Goal: Navigation & Orientation: Find specific page/section

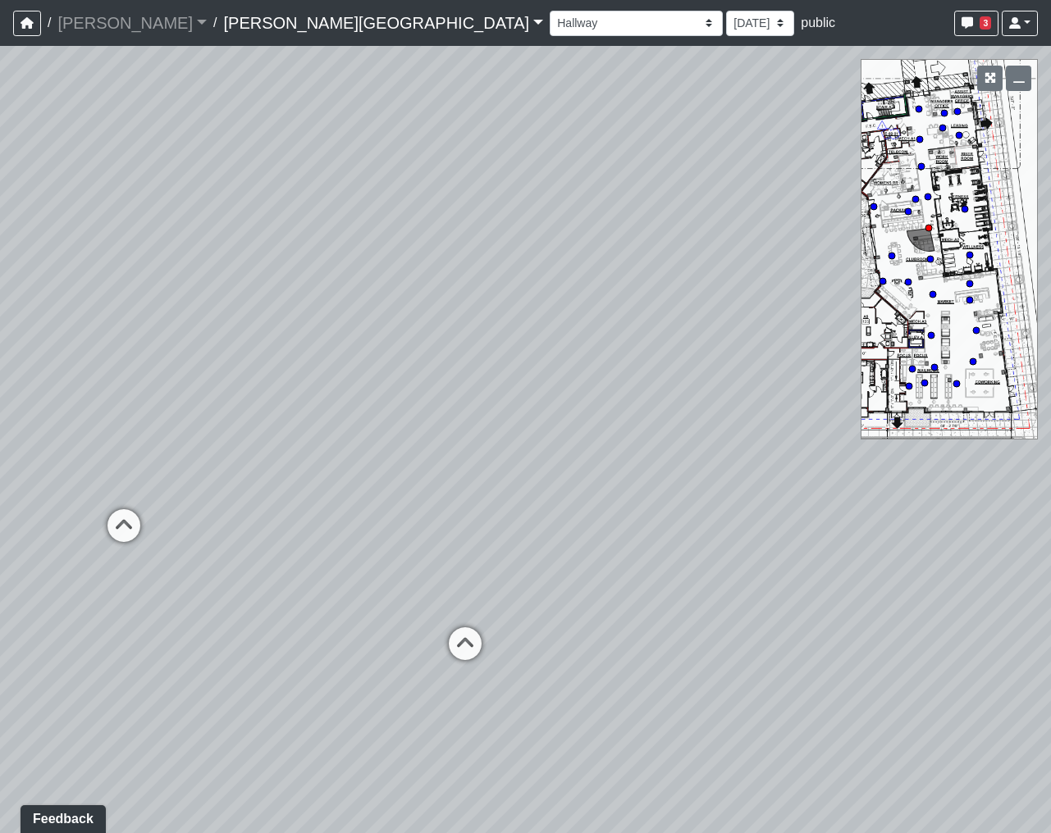
click at [609, 458] on div "Loading... Coffee Bar Loading... [GEOGRAPHIC_DATA] Loading... Leasing Entry 1 L…" at bounding box center [525, 439] width 1051 height 787
click at [121, 517] on icon at bounding box center [124, 533] width 49 height 49
drag, startPoint x: 107, startPoint y: 460, endPoint x: 573, endPoint y: 426, distance: 467.2
click at [573, 426] on div "Loading... Coffee Bar Loading... [GEOGRAPHIC_DATA] Loading... Leasing Entry 1 L…" at bounding box center [525, 439] width 1051 height 787
click at [532, 479] on div "Loading... Coffee Bar Loading... [GEOGRAPHIC_DATA] Loading... Leasing Entry 1 L…" at bounding box center [525, 439] width 1051 height 787
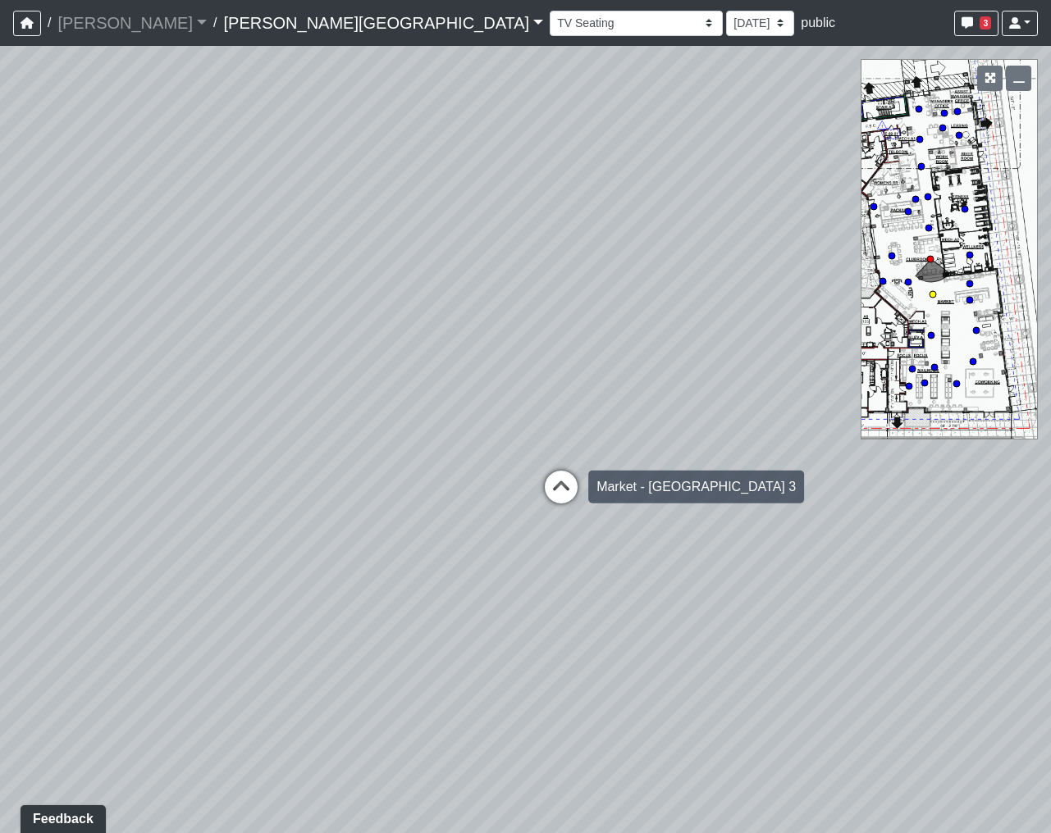
click at [568, 496] on icon at bounding box center [560, 495] width 49 height 49
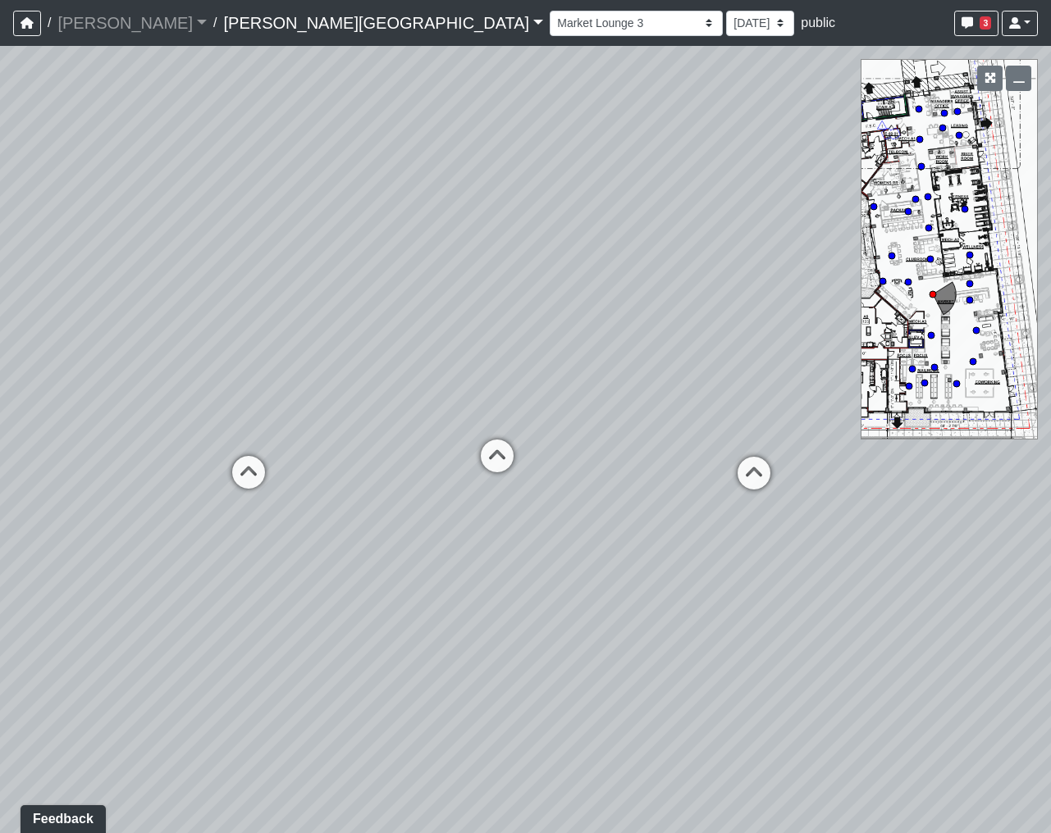
drag, startPoint x: 768, startPoint y: 468, endPoint x: 1237, endPoint y: 500, distance: 470.3
click at [1050, 500] on html "/ [PERSON_NAME] Loading... / [PERSON_NAME][GEOGRAPHIC_DATA] [PERSON_NAME][GEOGR…" at bounding box center [525, 416] width 1051 height 833
click at [519, 464] on icon at bounding box center [513, 467] width 49 height 49
drag, startPoint x: 468, startPoint y: 465, endPoint x: 1322, endPoint y: 450, distance: 854.0
click at [1050, 450] on html "/ [PERSON_NAME] Loading... / [PERSON_NAME][GEOGRAPHIC_DATA] [PERSON_NAME][GEOGR…" at bounding box center [525, 416] width 1051 height 833
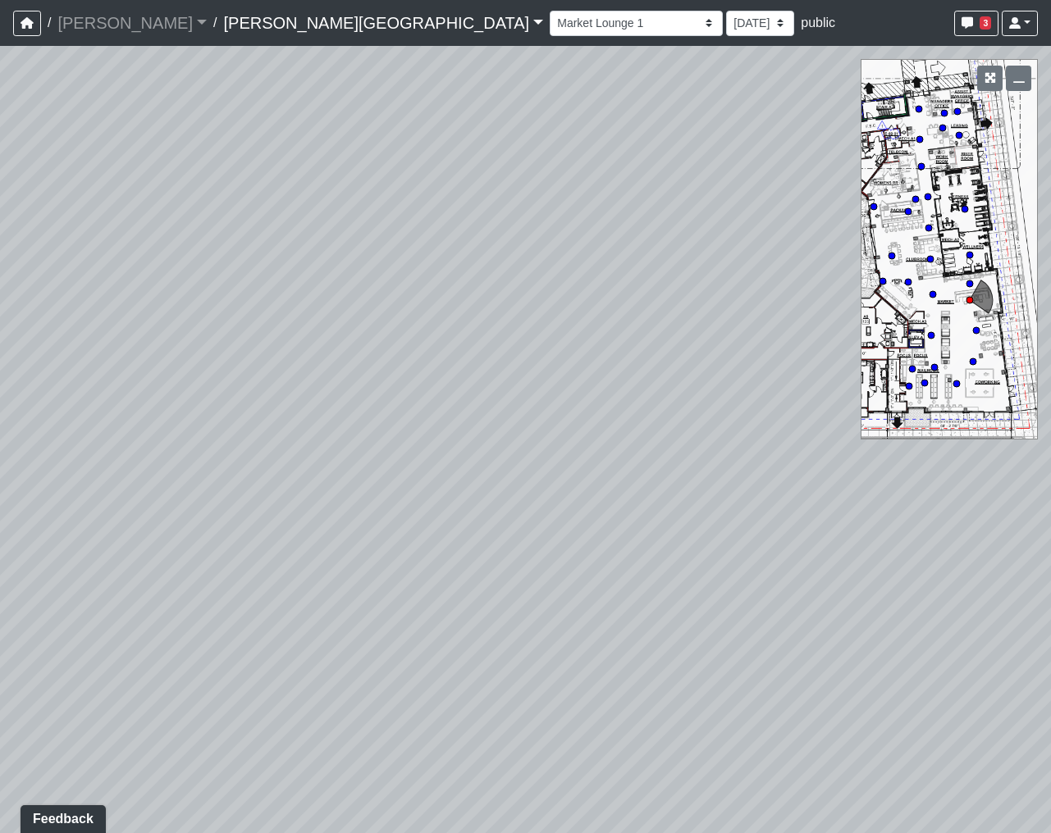
drag, startPoint x: 799, startPoint y: 561, endPoint x: 252, endPoint y: 375, distance: 577.9
click at [252, 375] on div "Loading... Coffee Bar Loading... [GEOGRAPHIC_DATA] Loading... Leasing Entry 1 L…" at bounding box center [525, 439] width 1051 height 787
drag, startPoint x: 513, startPoint y: 282, endPoint x: 92, endPoint y: 304, distance: 422.2
click at [0, 273] on html "/ [PERSON_NAME] Loading... / [PERSON_NAME][GEOGRAPHIC_DATA] [PERSON_NAME][GEOGR…" at bounding box center [525, 416] width 1051 height 833
drag, startPoint x: 663, startPoint y: 389, endPoint x: -123, endPoint y: 312, distance: 789.5
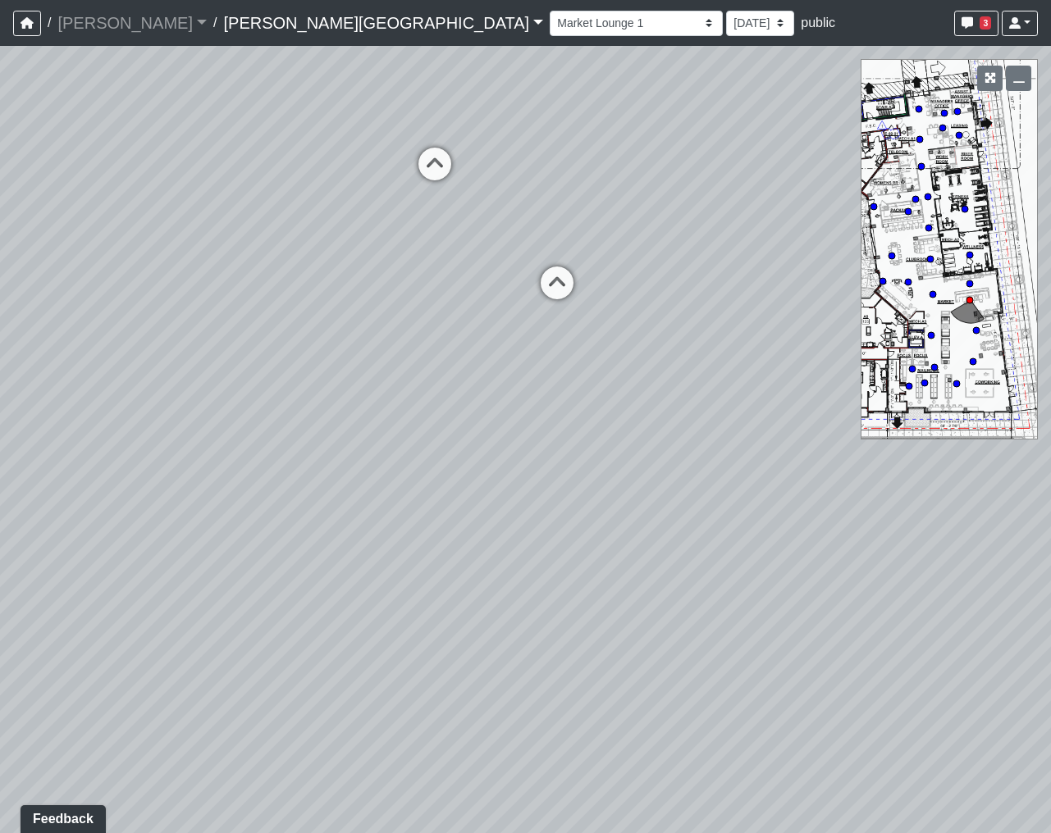
click at [0, 312] on html "/ [PERSON_NAME] Loading... / [PERSON_NAME][GEOGRAPHIC_DATA] [PERSON_NAME][GEOGR…" at bounding box center [525, 416] width 1051 height 833
drag, startPoint x: 492, startPoint y: 225, endPoint x: 690, endPoint y: 222, distance: 197.7
click at [689, 222] on div "Loading... Coffee Bar Loading... [GEOGRAPHIC_DATA] Loading... Leasing Entry 1 L…" at bounding box center [525, 439] width 1051 height 787
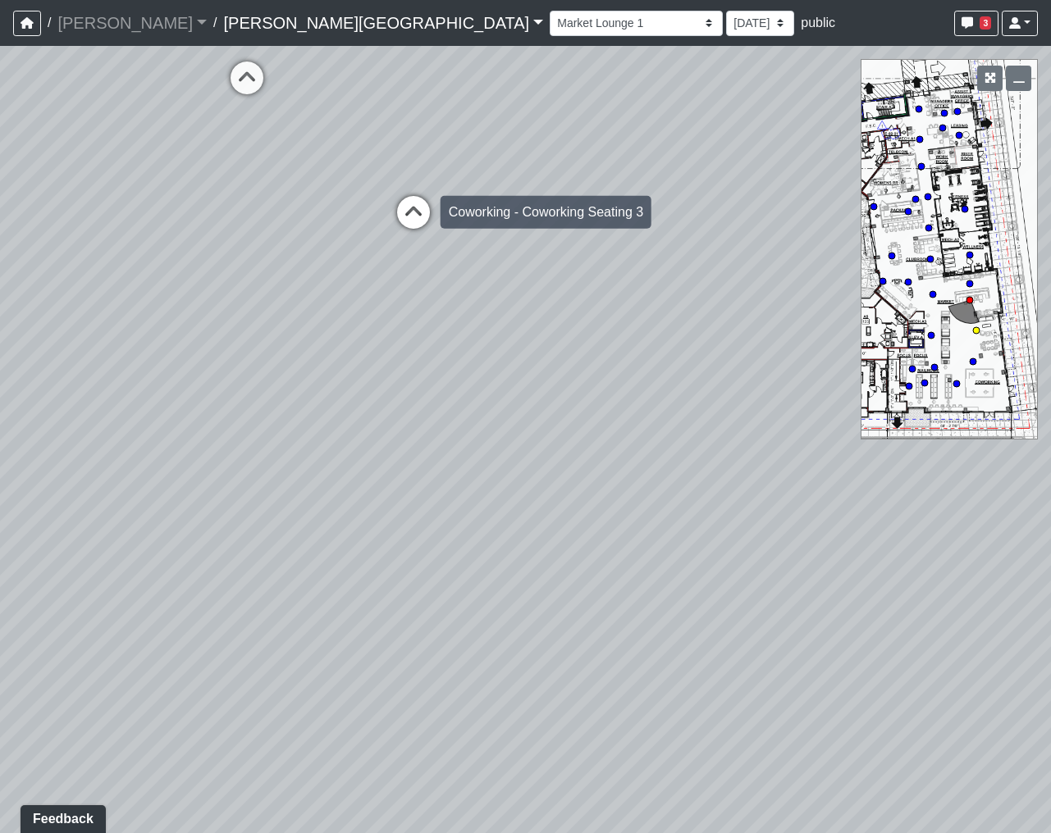
click at [416, 215] on icon at bounding box center [413, 220] width 49 height 49
select select "b75WLKiiaJA3cEZUS8gtYH"
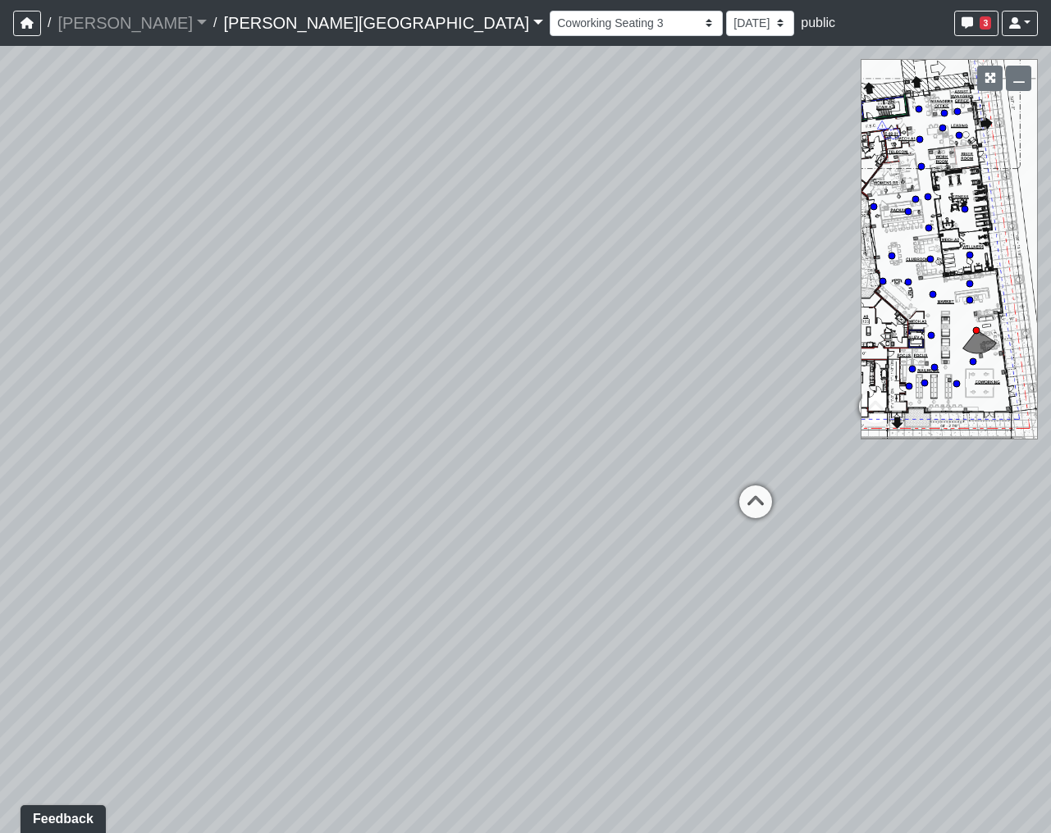
drag, startPoint x: 198, startPoint y: 190, endPoint x: 616, endPoint y: 475, distance: 506.0
click at [616, 475] on div "Loading... Coffee Bar Loading... [GEOGRAPHIC_DATA] Loading... Leasing Entry 1 L…" at bounding box center [525, 439] width 1051 height 787
drag, startPoint x: 415, startPoint y: 573, endPoint x: 244, endPoint y: 676, distance: 199.7
click at [244, 676] on div "Loading... Coffee Bar Loading... [GEOGRAPHIC_DATA] Loading... Leasing Entry 1 L…" at bounding box center [525, 439] width 1051 height 787
